Goal: Use online tool/utility: Utilize a website feature to perform a specific function

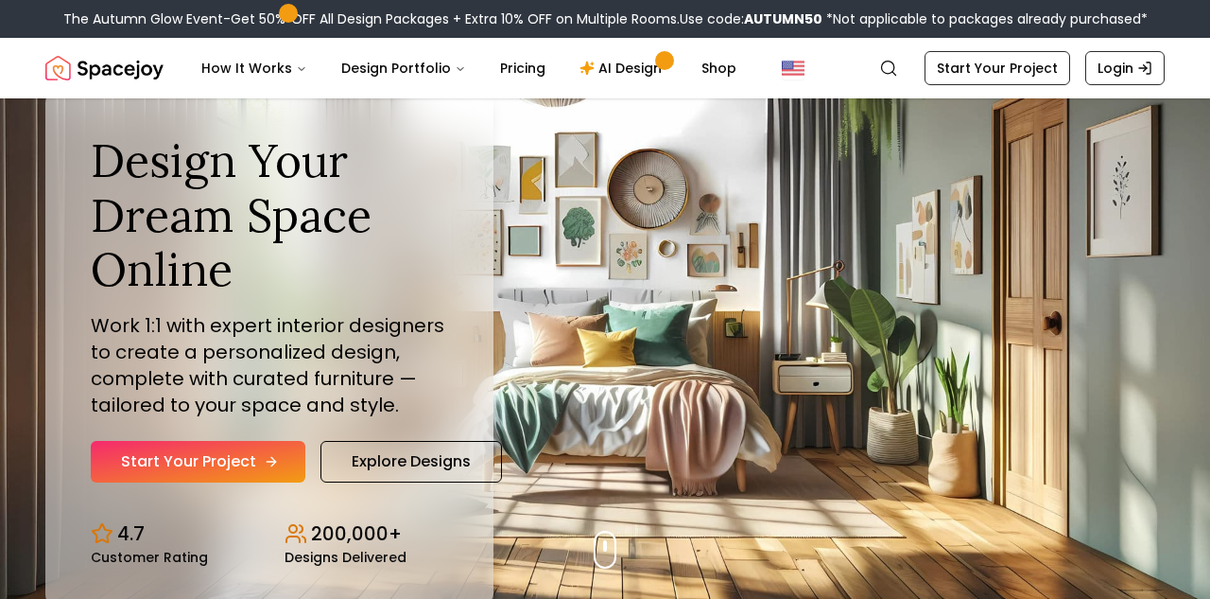
click at [271, 464] on icon "Hero section" at bounding box center [271, 461] width 15 height 15
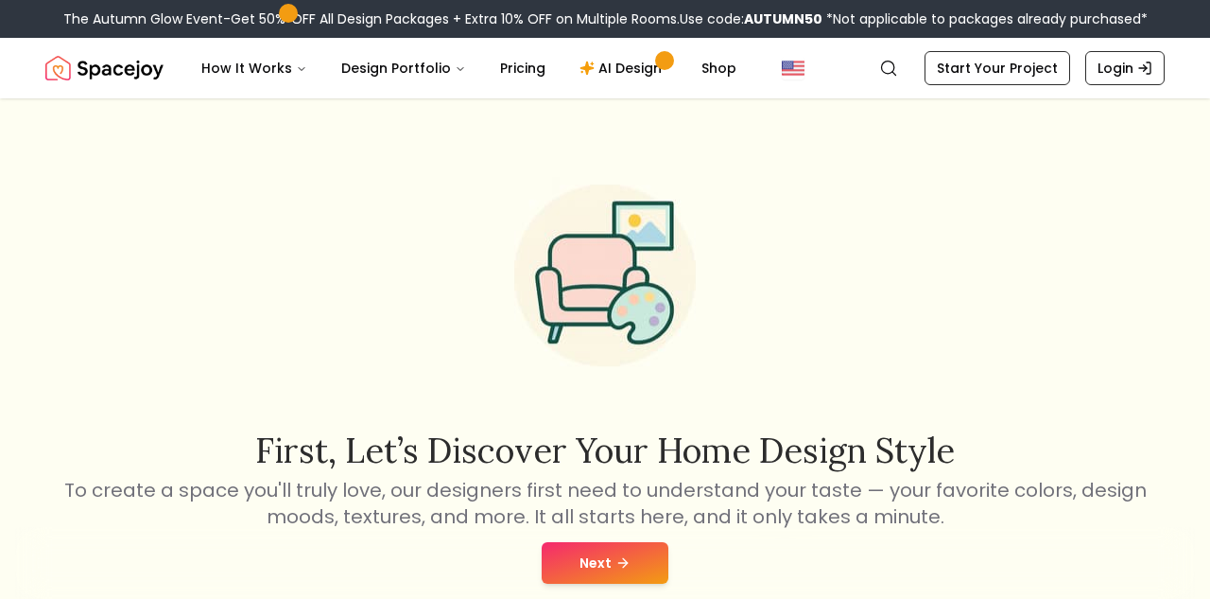
click at [587, 547] on button "Next" at bounding box center [605, 563] width 127 height 42
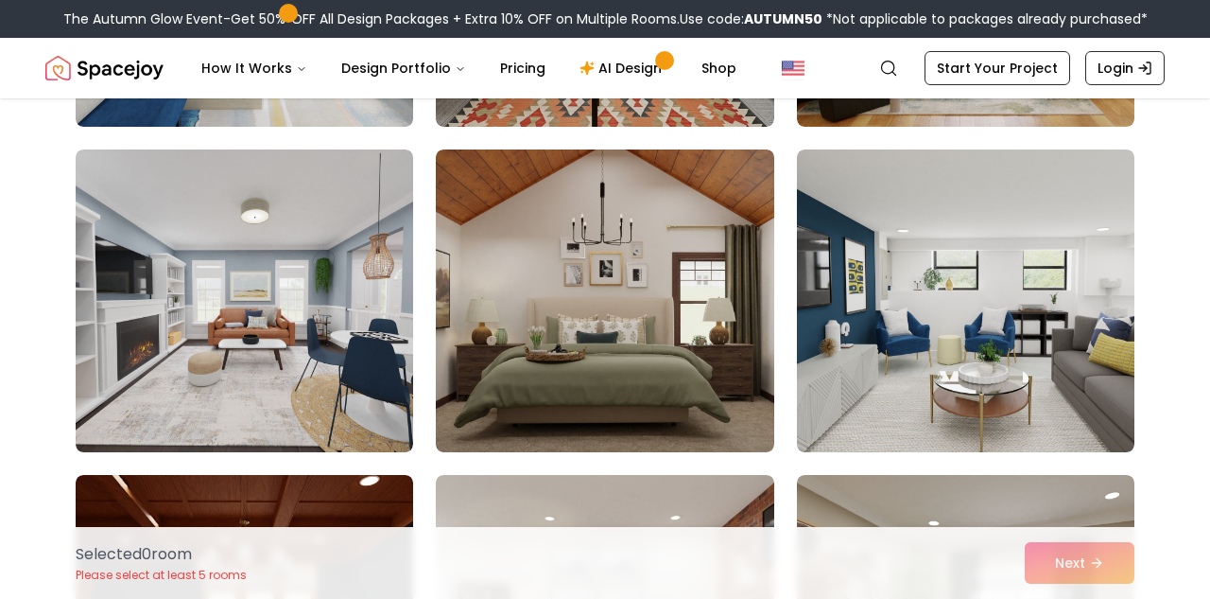
scroll to position [469, 0]
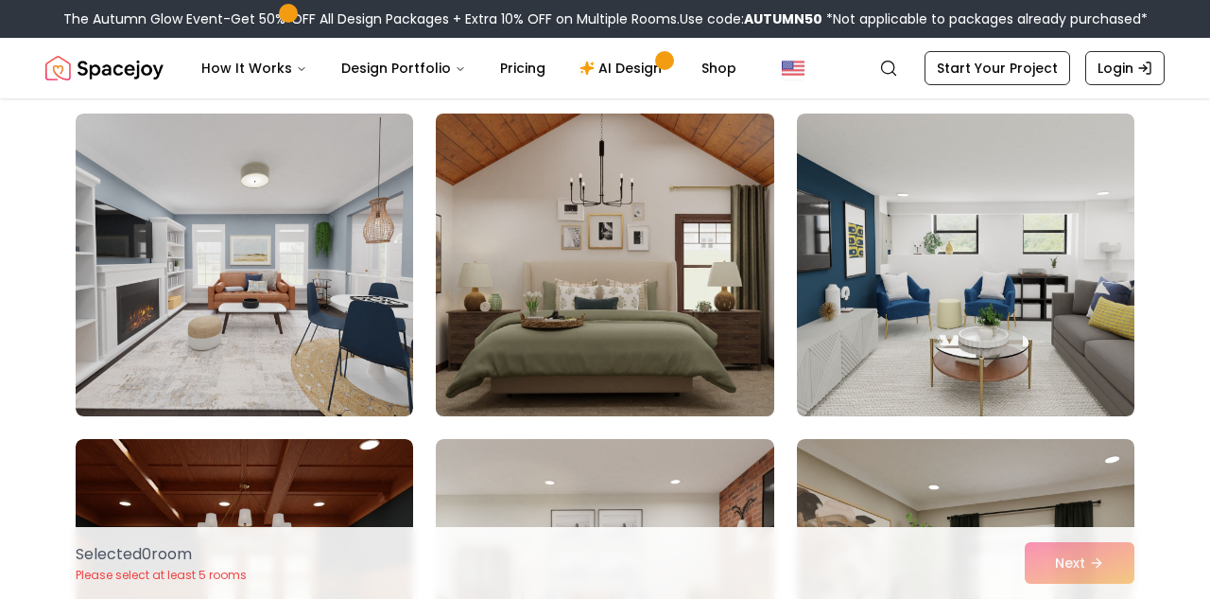
click at [664, 351] on img at bounding box center [604, 265] width 355 height 318
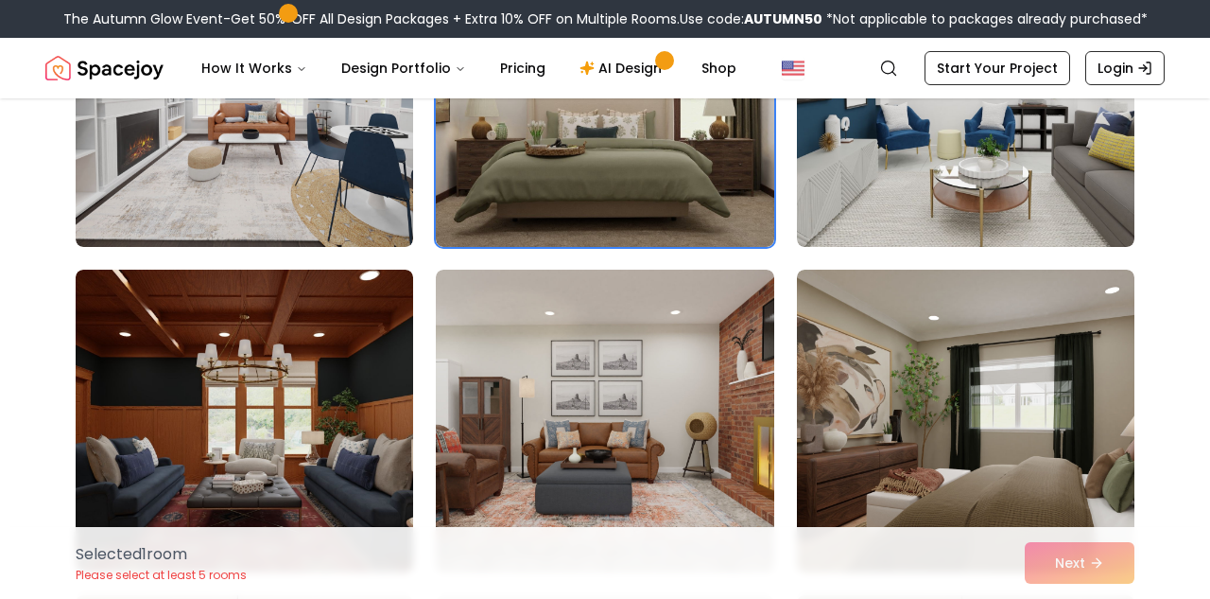
scroll to position [655, 0]
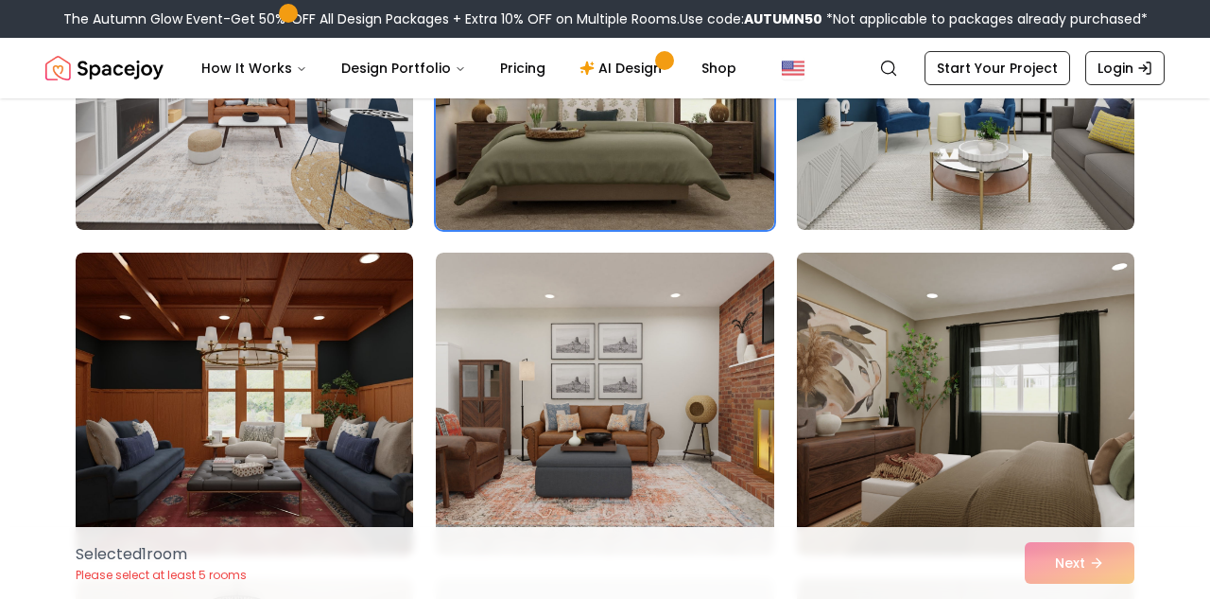
click at [1031, 512] on img at bounding box center [966, 404] width 355 height 318
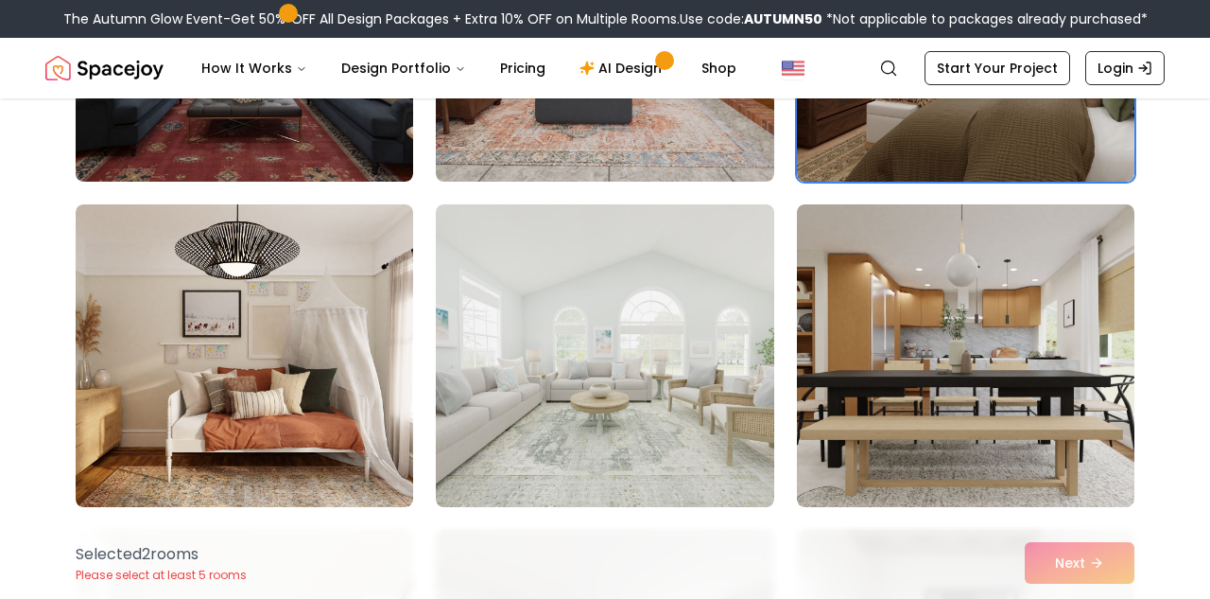
scroll to position [1033, 0]
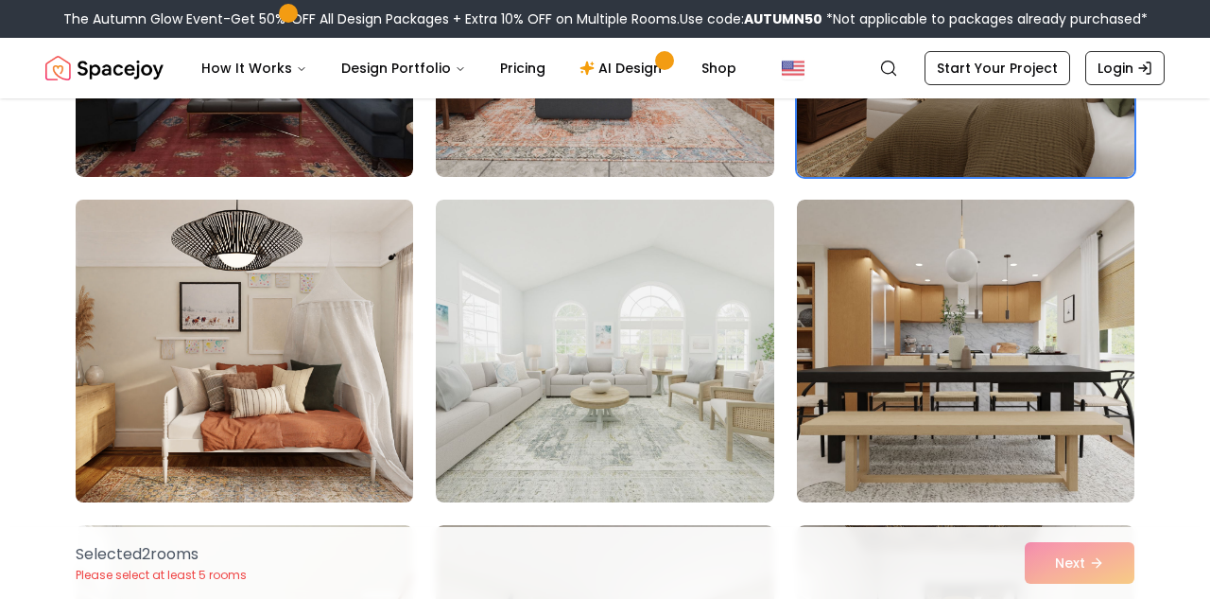
click at [355, 423] on img at bounding box center [244, 351] width 355 height 318
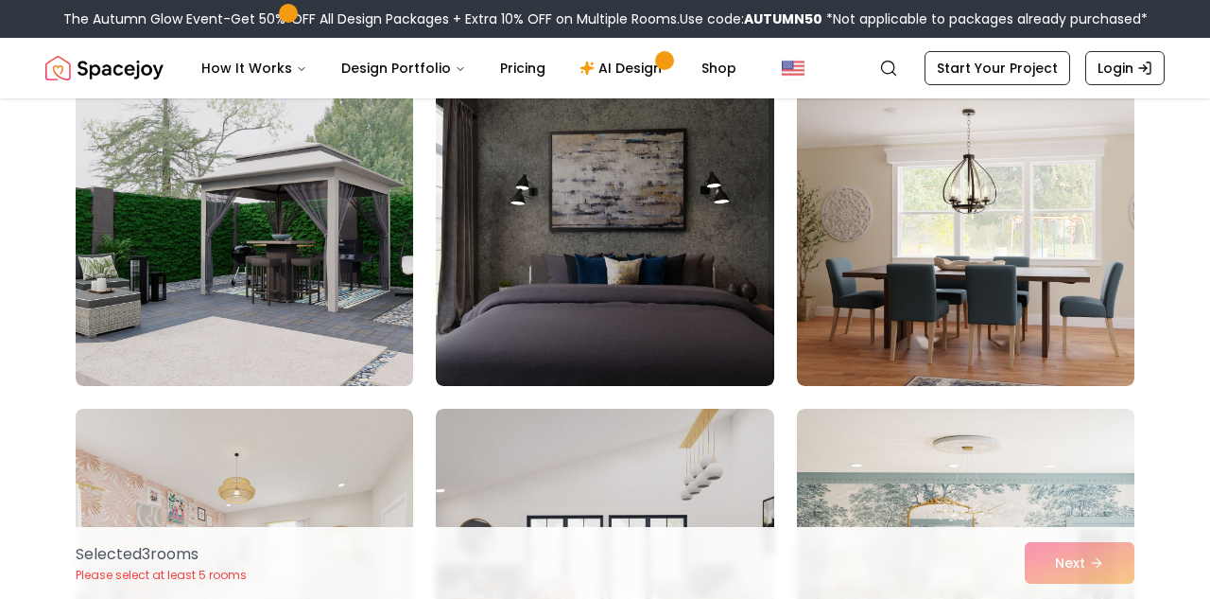
scroll to position [2127, 0]
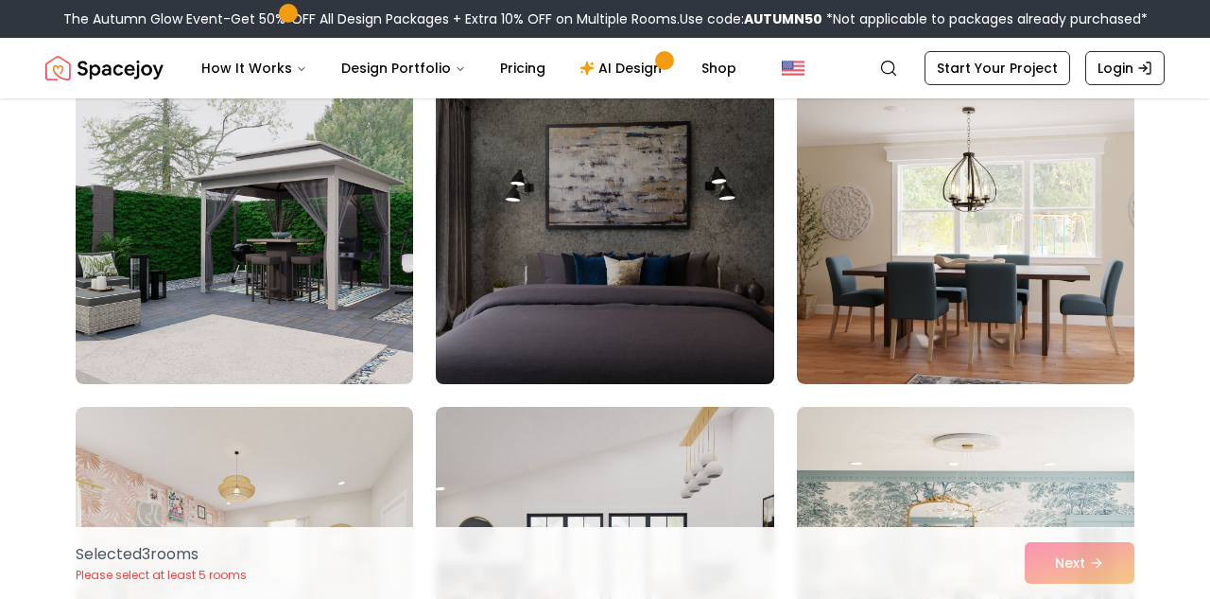
click at [660, 278] on img at bounding box center [604, 233] width 355 height 318
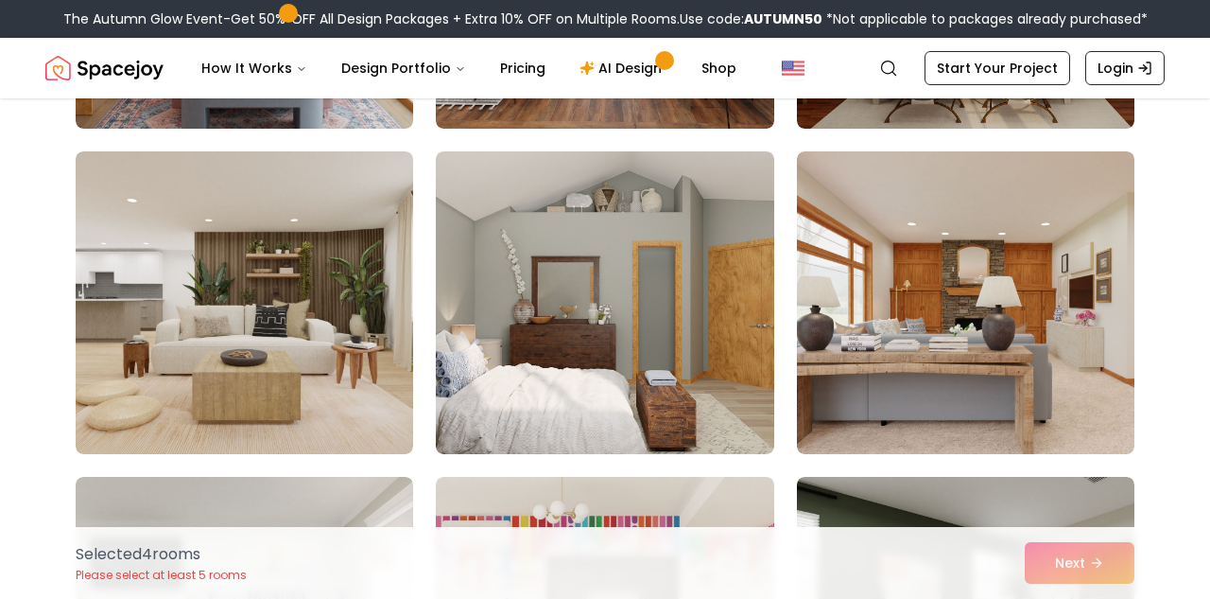
scroll to position [4335, 0]
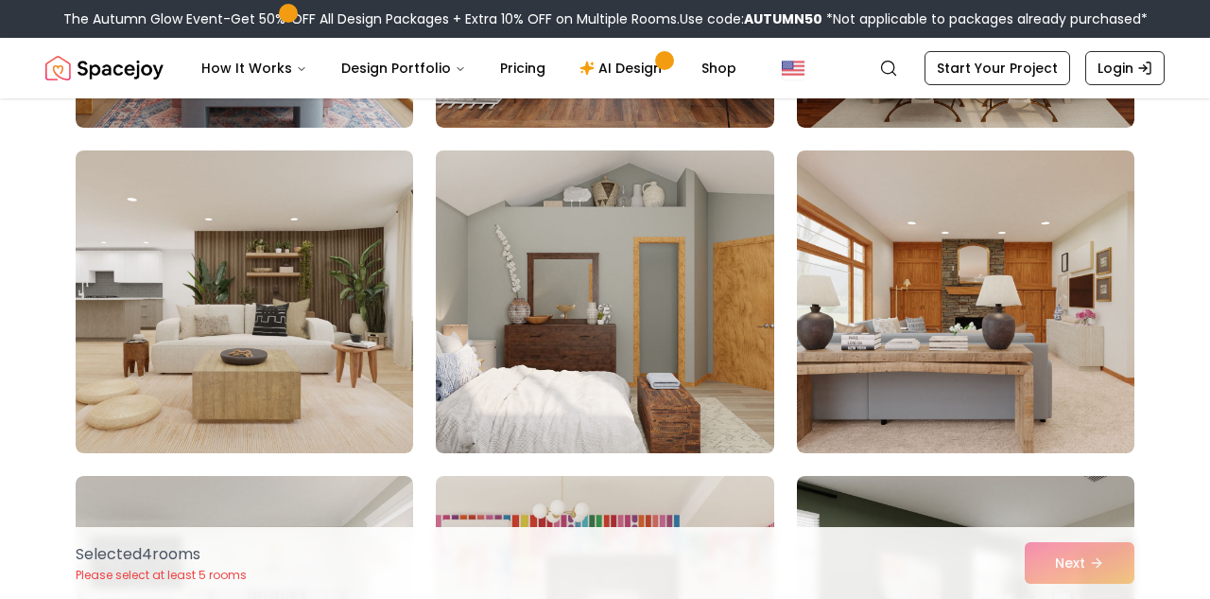
click at [729, 378] on img at bounding box center [604, 302] width 355 height 318
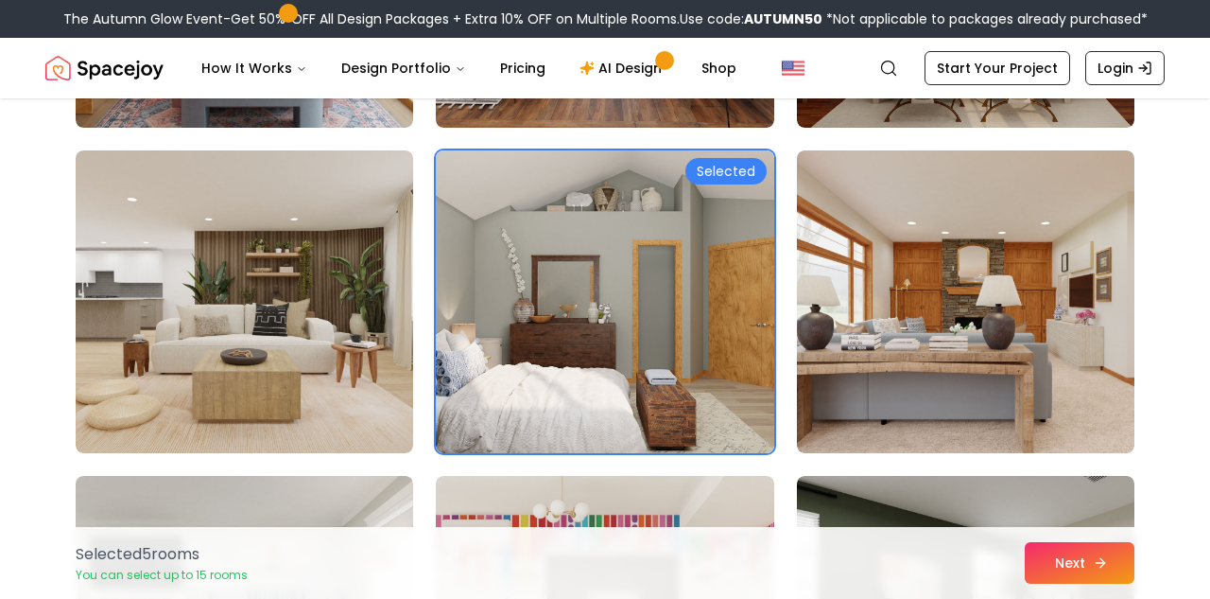
click at [1066, 569] on button "Next" at bounding box center [1080, 563] width 110 height 42
